Goal: Book appointment/travel/reservation

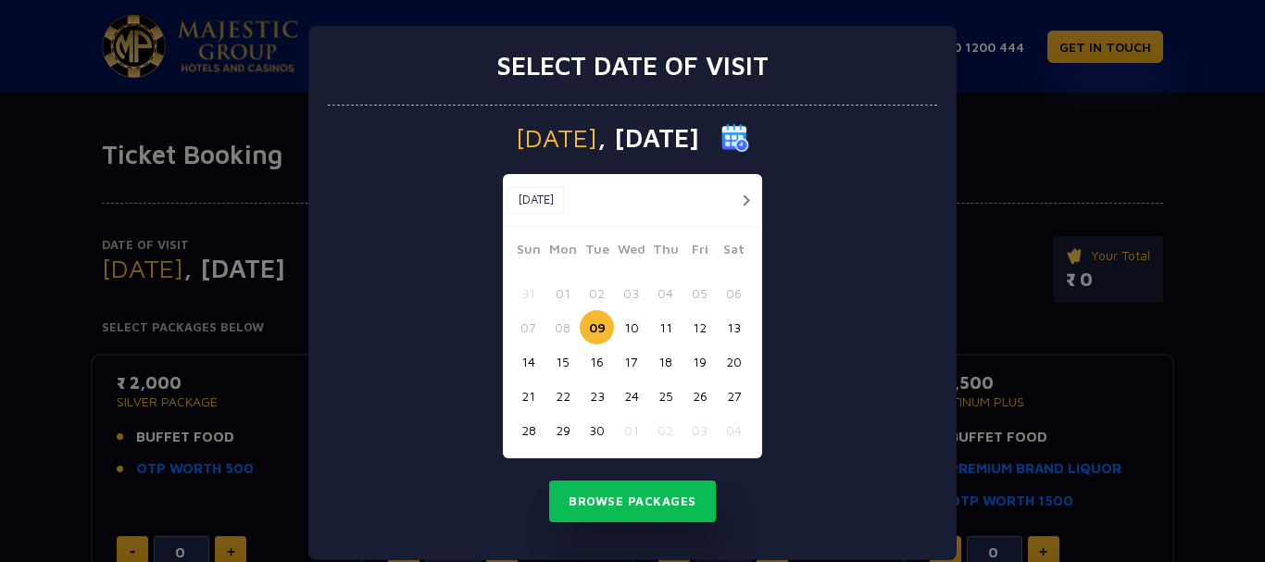
click at [735, 392] on button "27" at bounding box center [734, 396] width 34 height 34
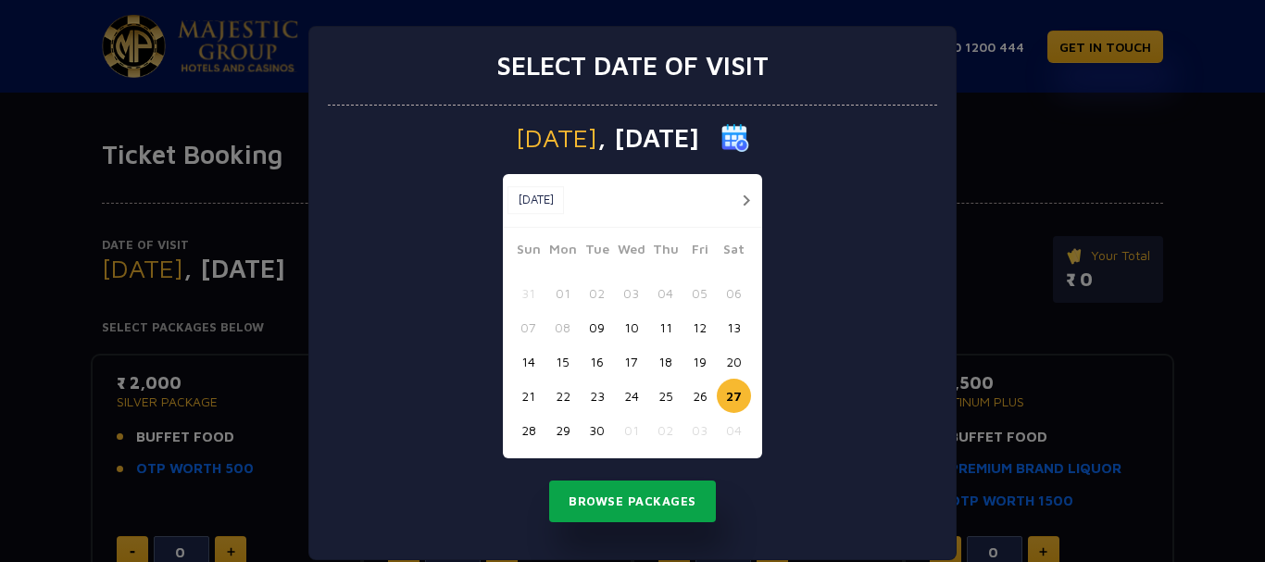
click at [598, 493] on button "Browse Packages" at bounding box center [632, 502] width 167 height 43
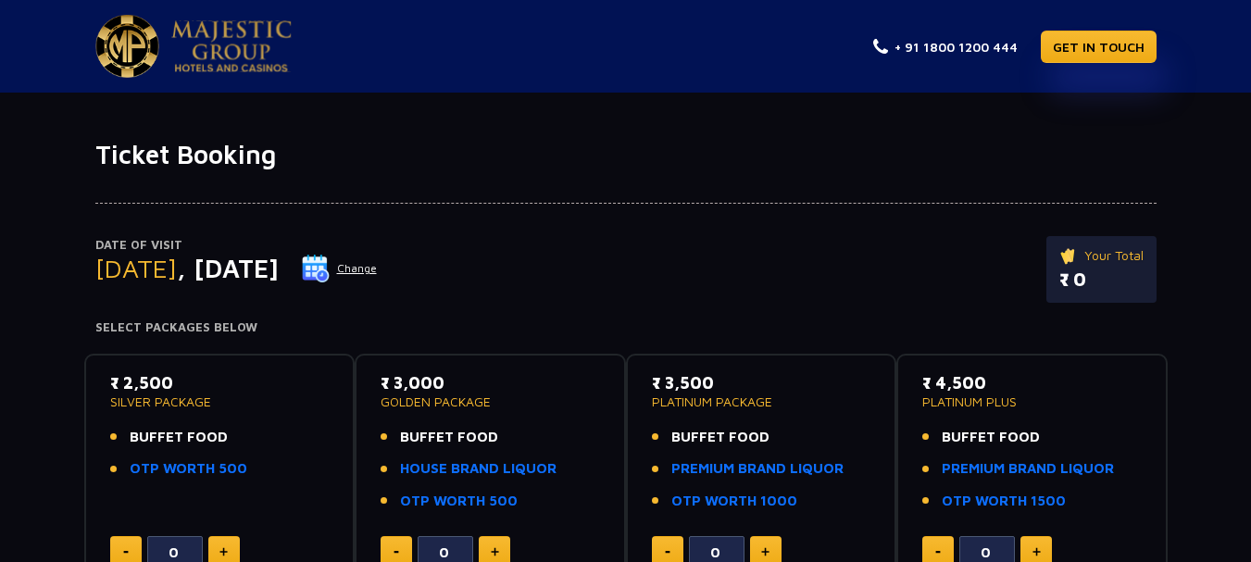
scroll to position [216, 0]
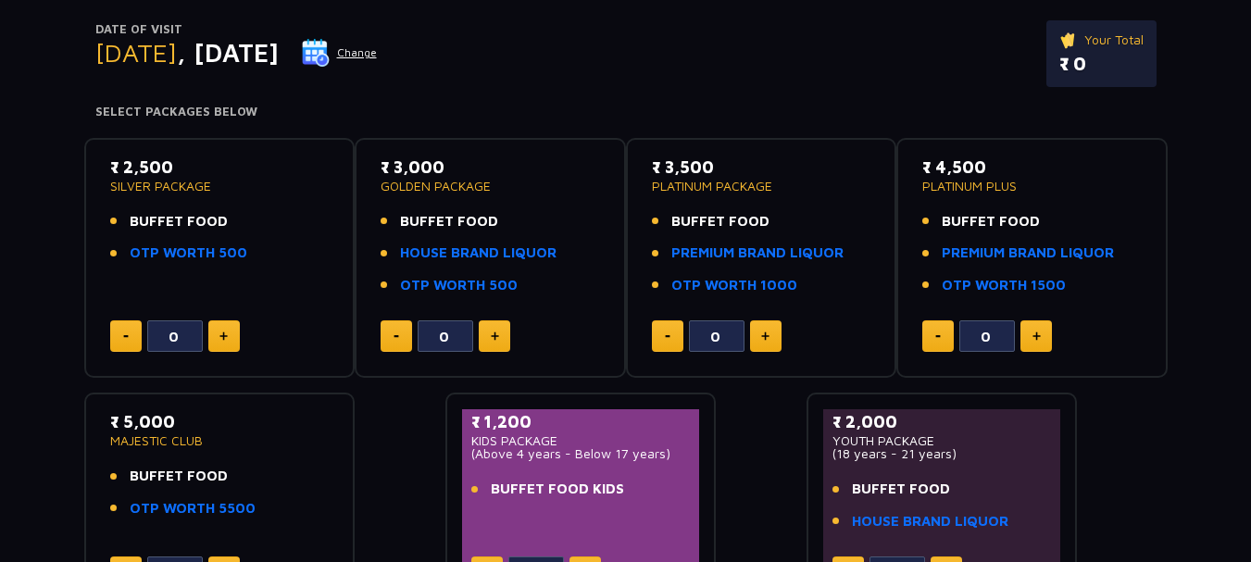
click at [378, 54] on button "Change" at bounding box center [339, 53] width 77 height 30
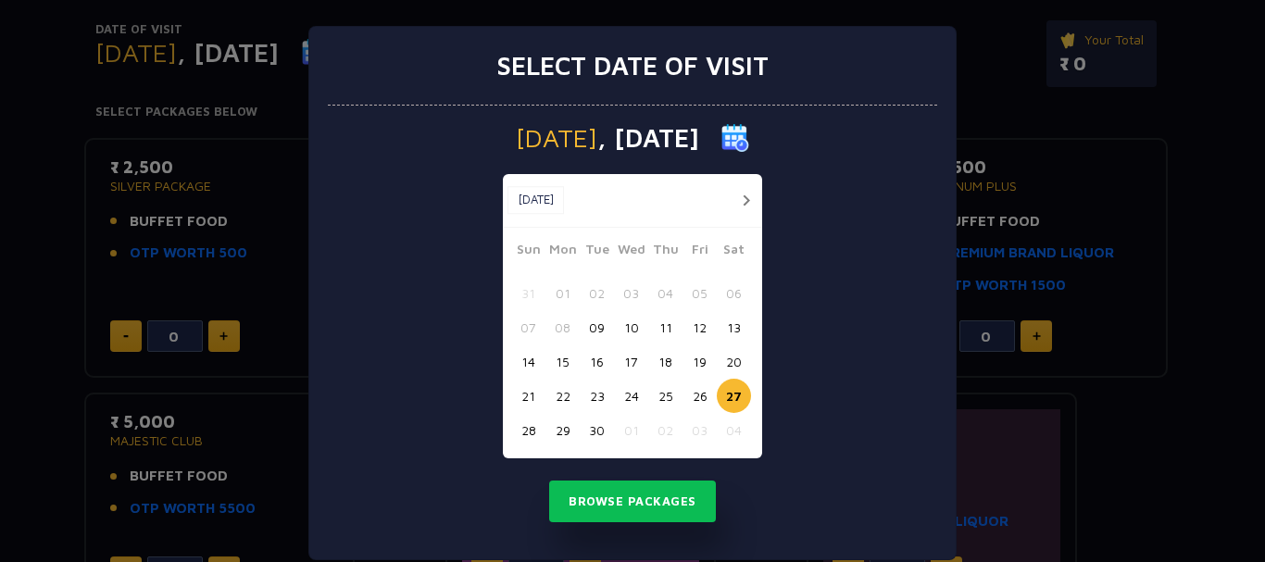
click at [0, 259] on div "Select date of visit [DATE] [DATE] [DATE] Sun Mon Tue Wed Thu Fri Sat 31 01 02 …" at bounding box center [632, 281] width 1265 height 562
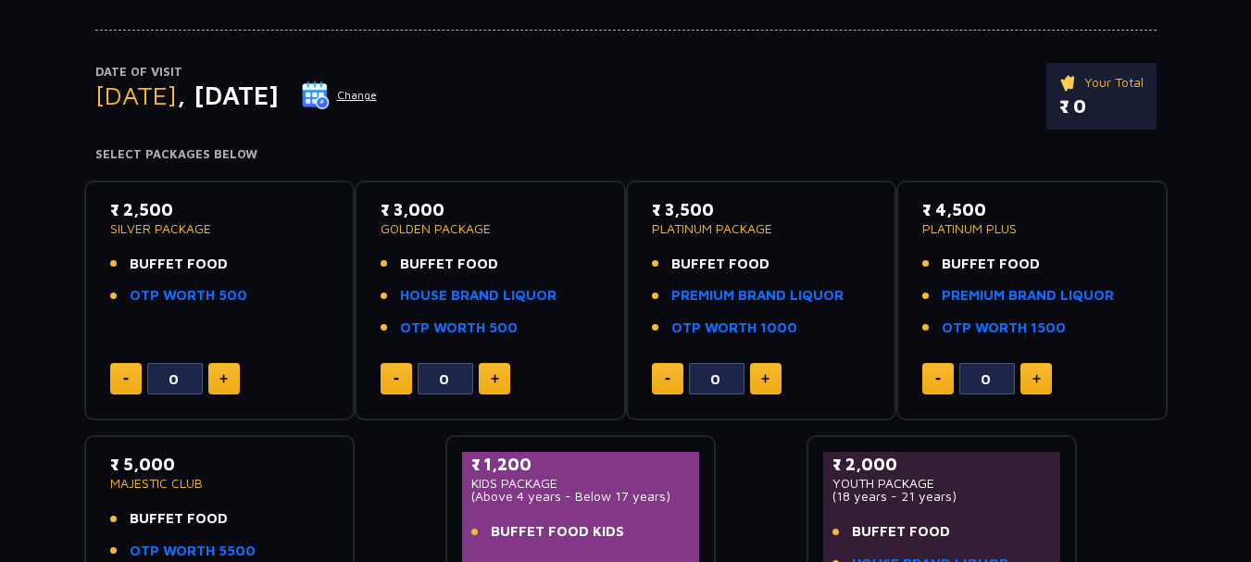
scroll to position [0, 0]
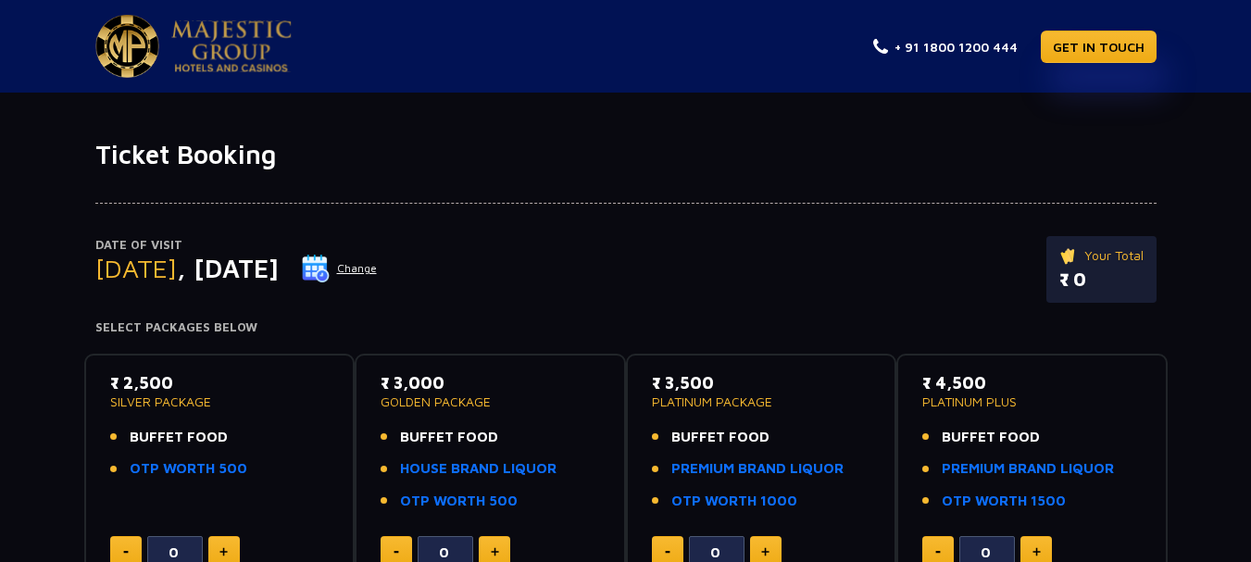
click at [378, 270] on button "Change" at bounding box center [339, 269] width 77 height 30
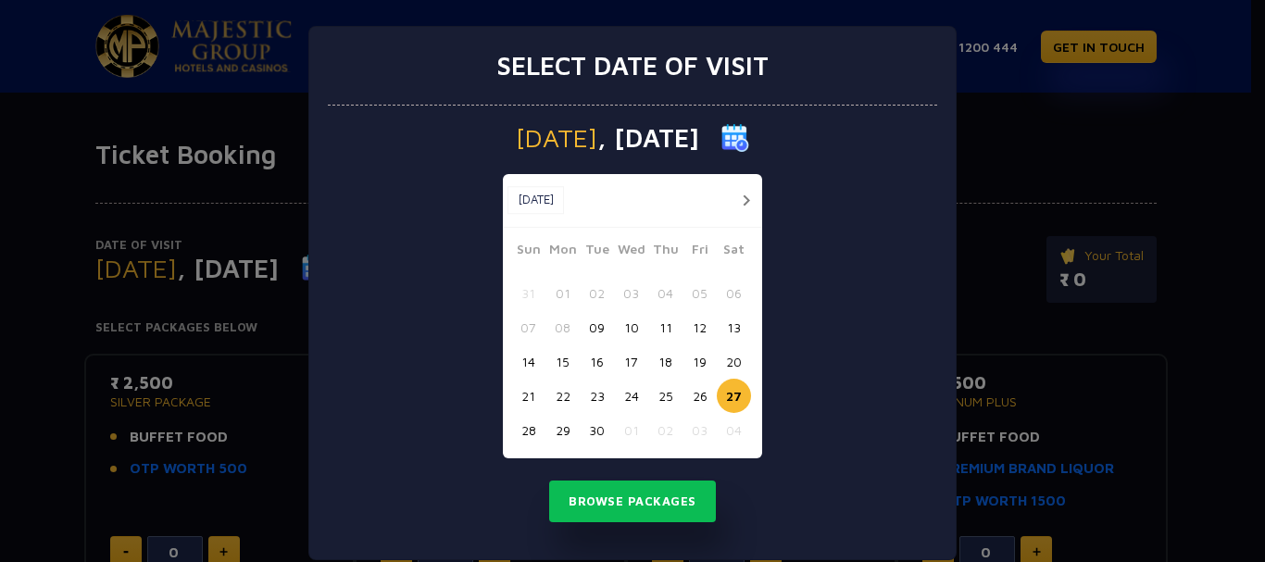
click at [689, 398] on button "26" at bounding box center [699, 396] width 34 height 34
click at [627, 507] on button "Browse Packages" at bounding box center [632, 502] width 167 height 43
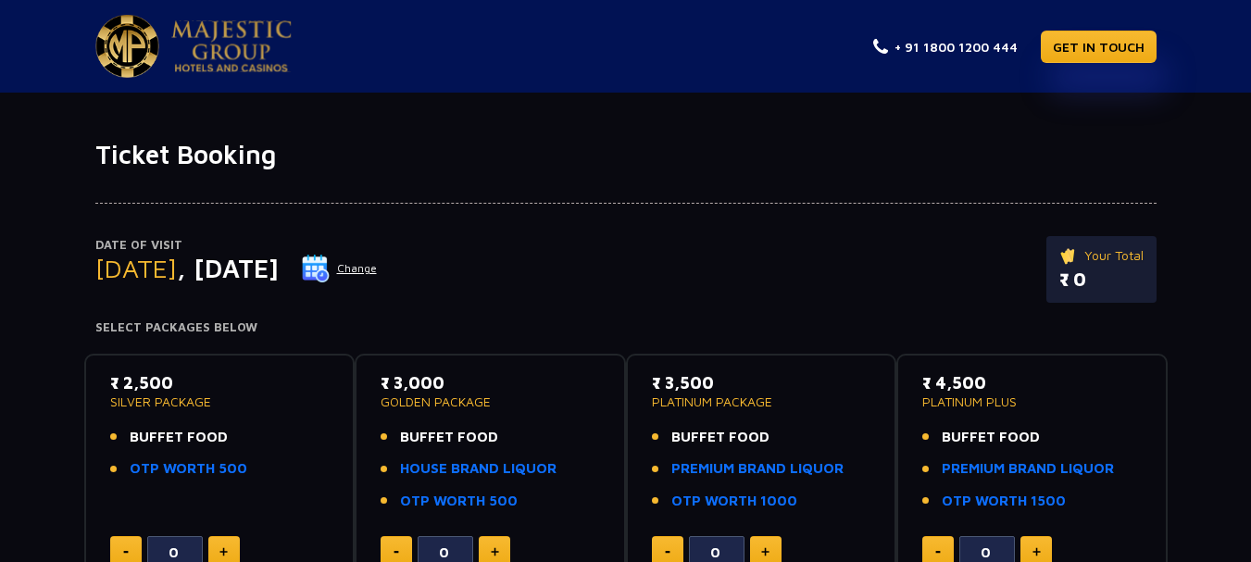
click at [378, 264] on button "Change" at bounding box center [339, 269] width 77 height 30
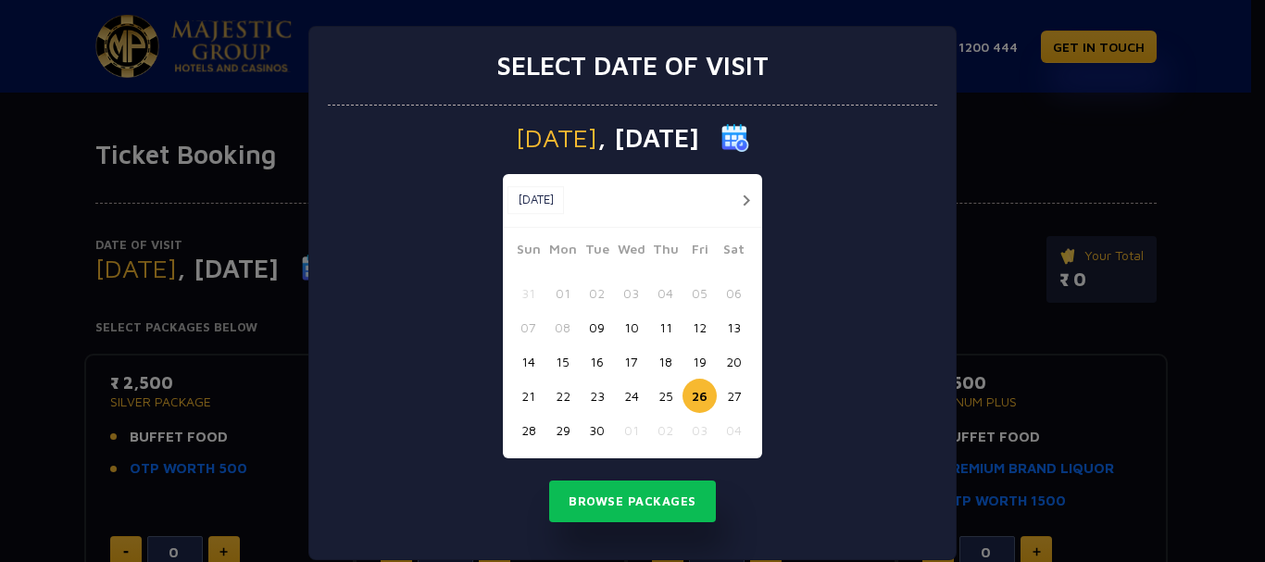
click at [657, 391] on button "25" at bounding box center [665, 396] width 34 height 34
click at [595, 517] on button "Browse Packages" at bounding box center [632, 502] width 167 height 43
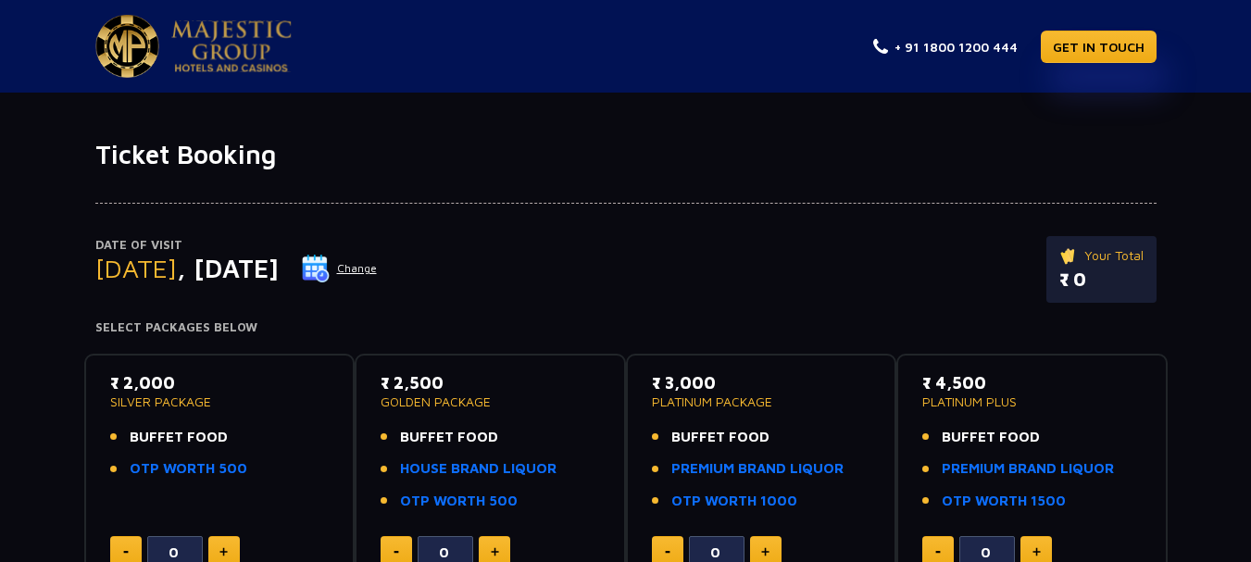
click at [378, 272] on button "Change" at bounding box center [339, 269] width 77 height 30
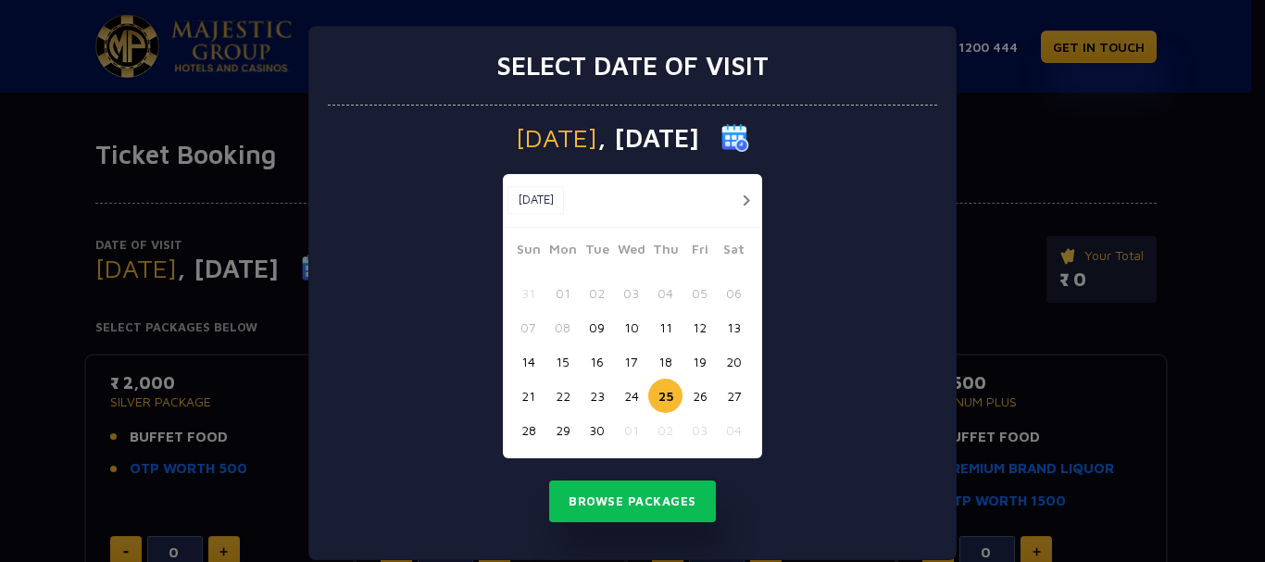
click at [556, 399] on button "22" at bounding box center [562, 396] width 34 height 34
click at [571, 484] on button "Browse Packages" at bounding box center [632, 502] width 167 height 43
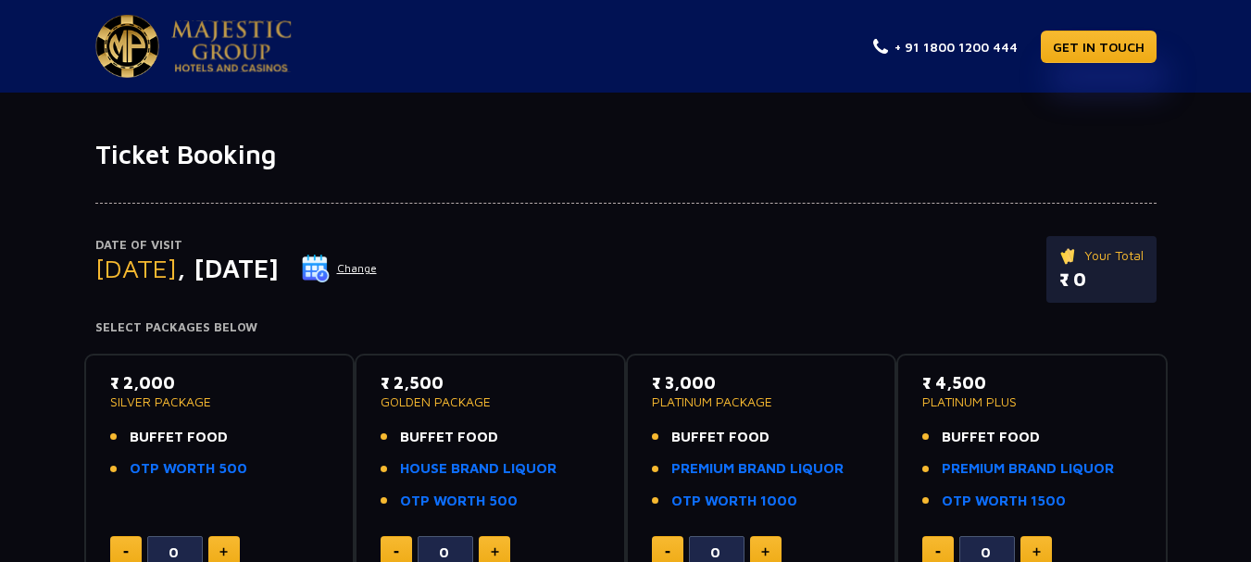
click at [378, 264] on button "Change" at bounding box center [339, 269] width 77 height 30
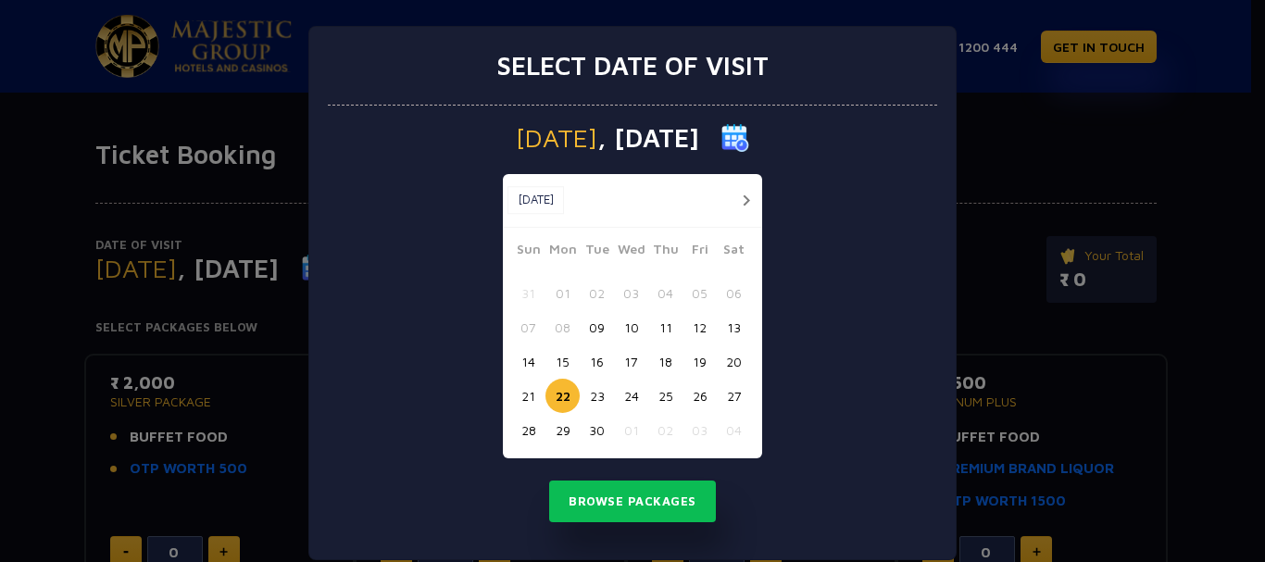
click at [511, 398] on button "21" at bounding box center [528, 396] width 34 height 34
click at [571, 497] on button "Browse Packages" at bounding box center [632, 502] width 167 height 43
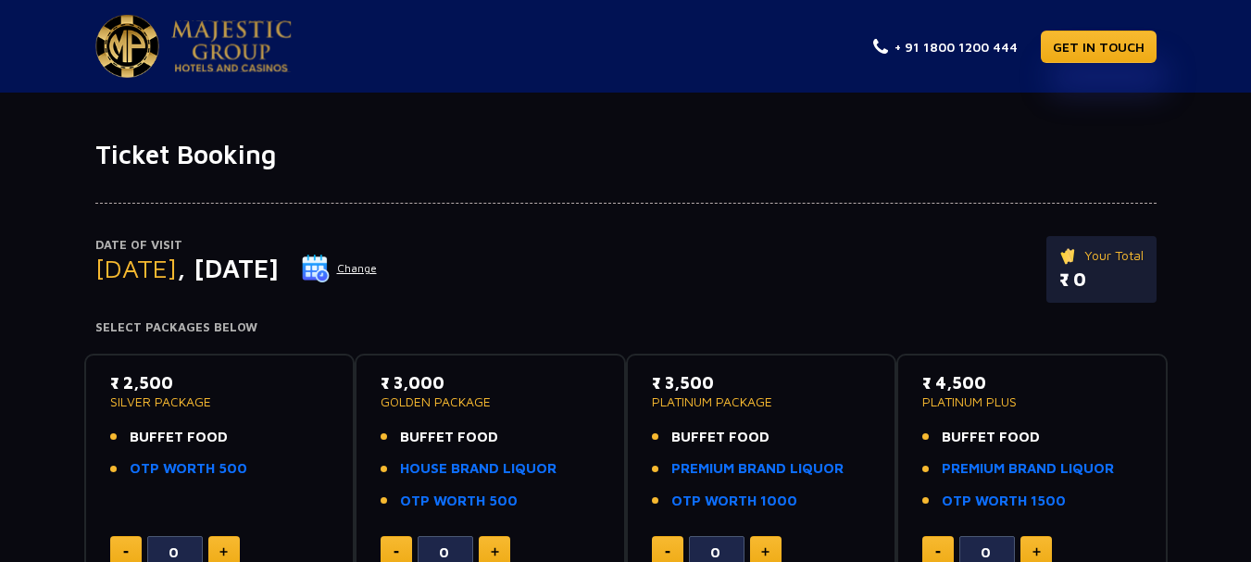
click at [378, 271] on button "Change" at bounding box center [339, 269] width 77 height 30
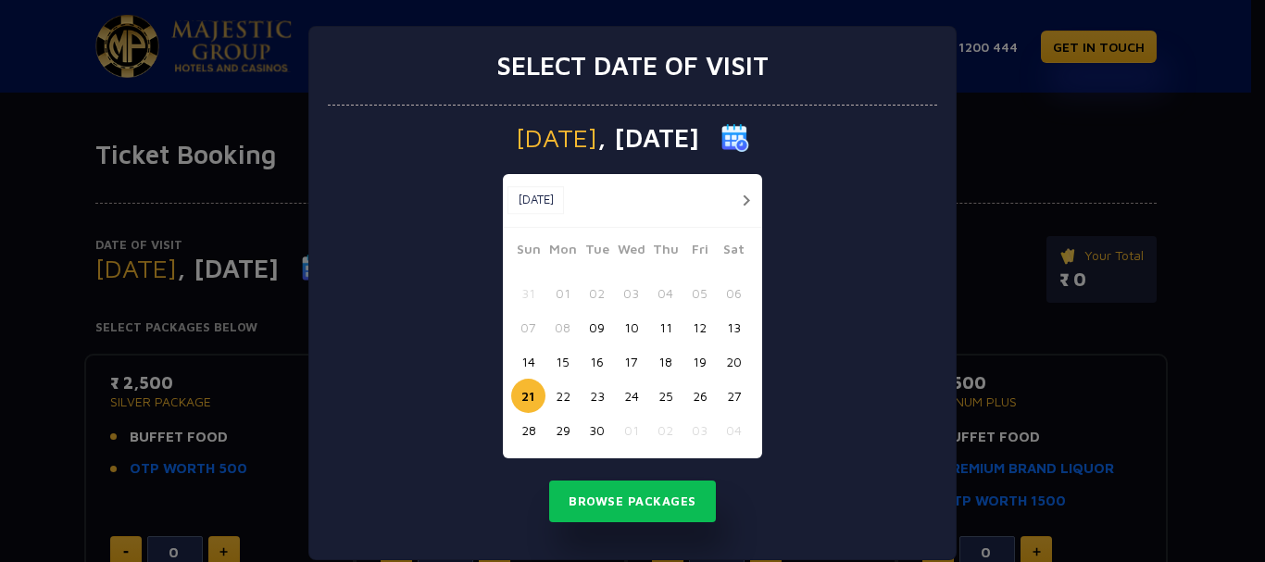
click at [561, 401] on button "22" at bounding box center [562, 396] width 34 height 34
click at [609, 504] on button "Browse Packages" at bounding box center [632, 502] width 167 height 43
